Goal: Use online tool/utility: Utilize a website feature to perform a specific function

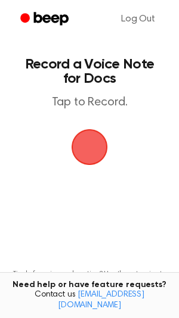
click at [93, 140] on span "button" at bounding box center [89, 147] width 50 height 50
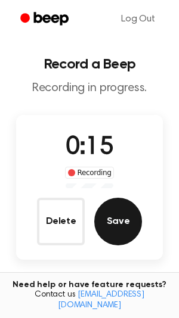
click at [120, 210] on button "Save" at bounding box center [118, 222] width 48 height 48
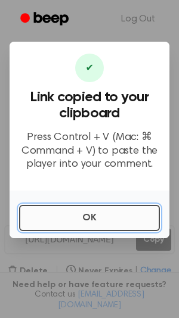
click at [110, 215] on button "OK" at bounding box center [89, 218] width 141 height 26
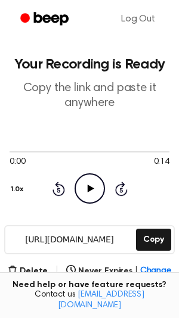
click at [89, 187] on icon at bounding box center [90, 189] width 7 height 8
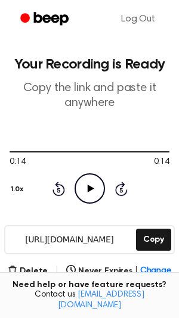
click at [92, 185] on icon "Play Audio" at bounding box center [89, 188] width 30 height 30
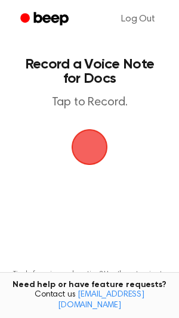
click at [94, 144] on span "button" at bounding box center [89, 146] width 33 height 33
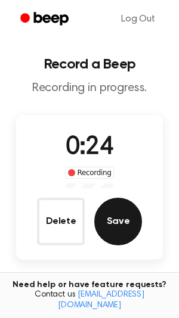
click at [112, 209] on button "Save" at bounding box center [118, 222] width 48 height 48
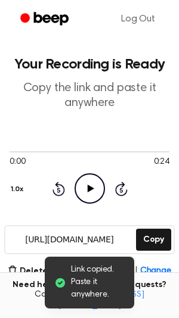
click at [92, 189] on icon at bounding box center [90, 189] width 7 height 8
